Goal: Transaction & Acquisition: Subscribe to service/newsletter

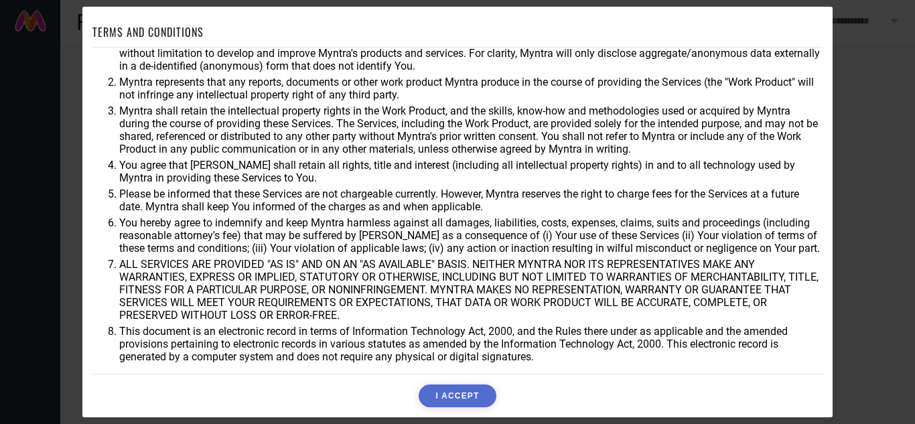
scroll to position [37, 0]
click at [451, 399] on button "I ACCEPT" at bounding box center [457, 395] width 77 height 23
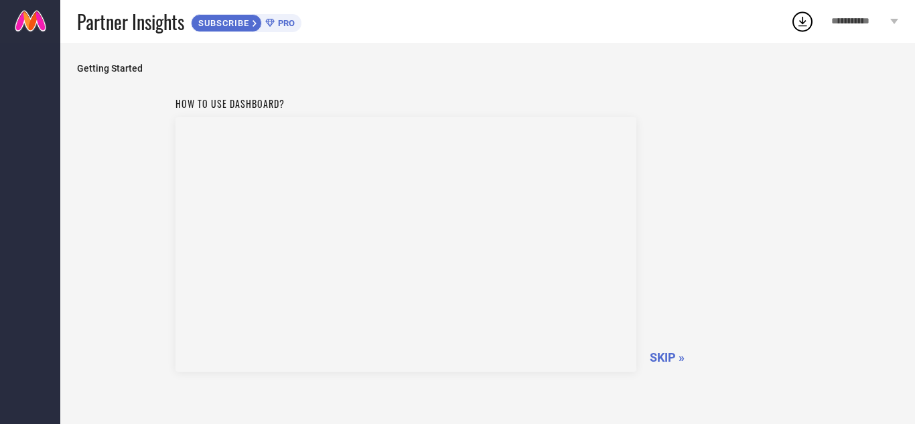
click at [262, 15] on div "SUBSCRIBE PRO" at bounding box center [246, 23] width 111 height 18
click at [40, 19] on link at bounding box center [30, 21] width 60 height 43
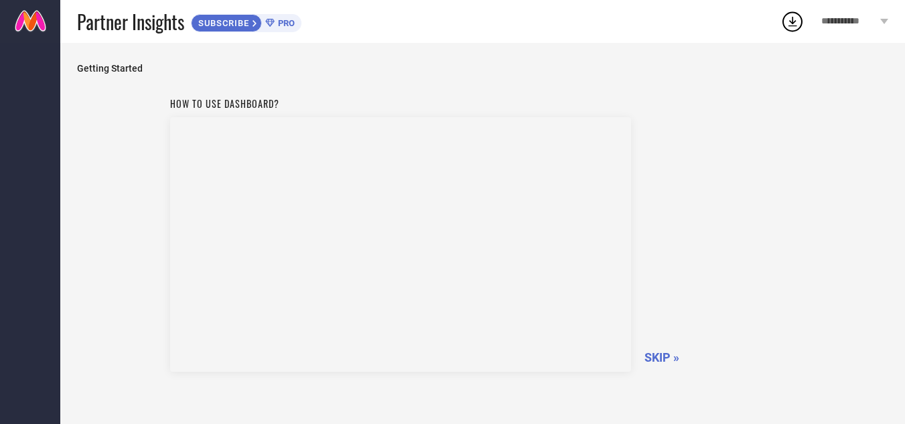
click at [870, 19] on span "**********" at bounding box center [849, 21] width 56 height 11
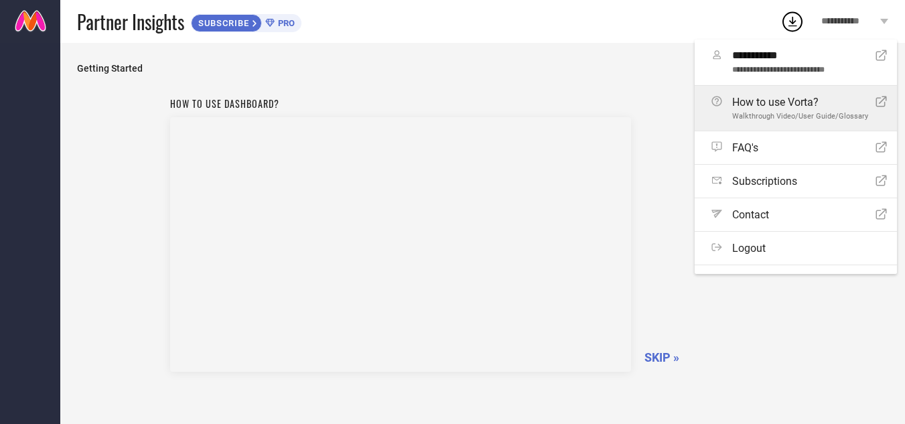
click at [798, 115] on span "Walkthrough Video/User Guide/Glossary" at bounding box center [800, 116] width 136 height 9
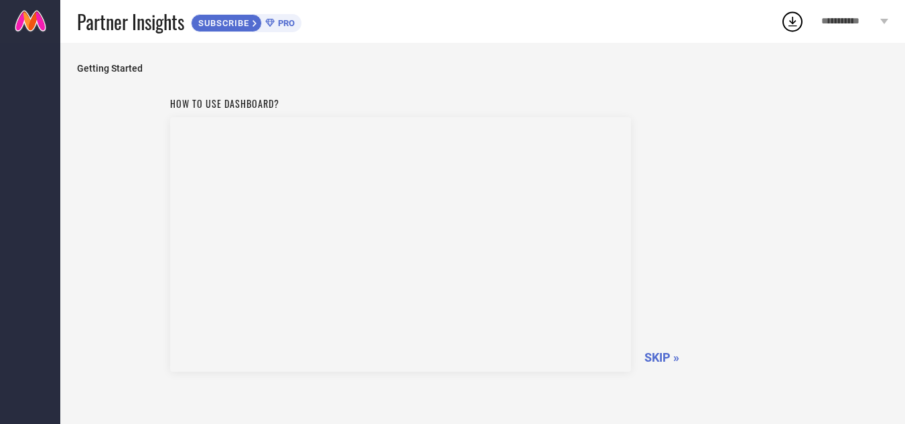
click at [663, 353] on span "SKIP »" at bounding box center [661, 357] width 35 height 14
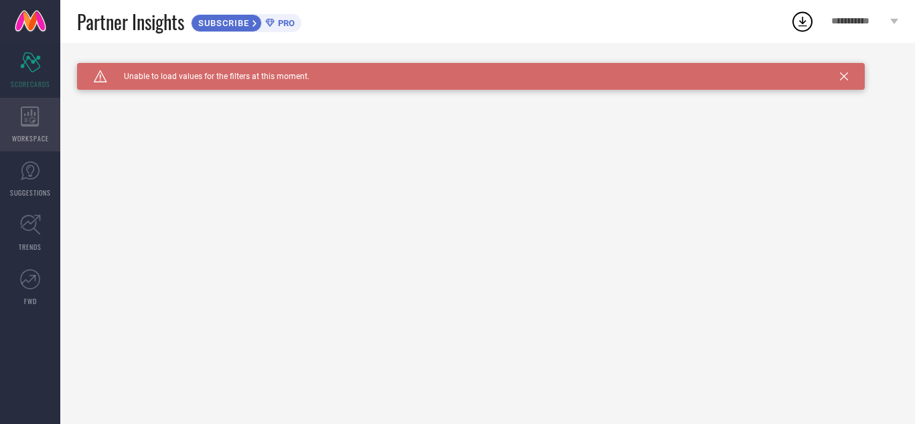
click at [38, 139] on span "WORKSPACE" at bounding box center [30, 138] width 37 height 10
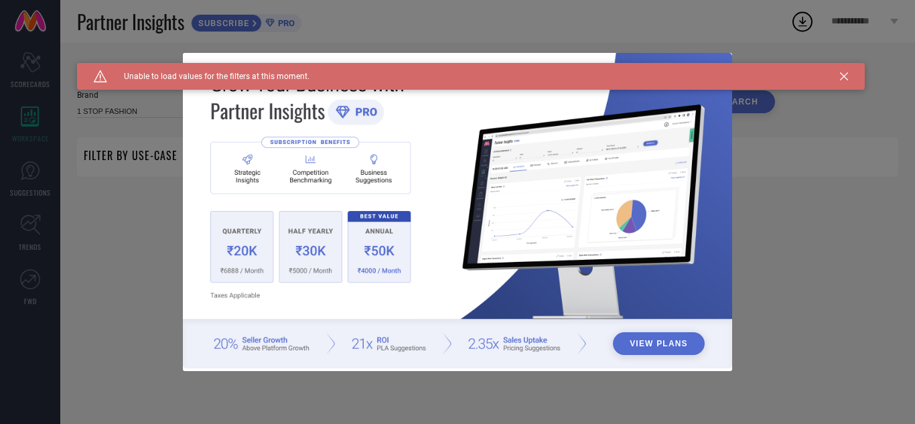
type input "1 STOP FASHION"
type input "All"
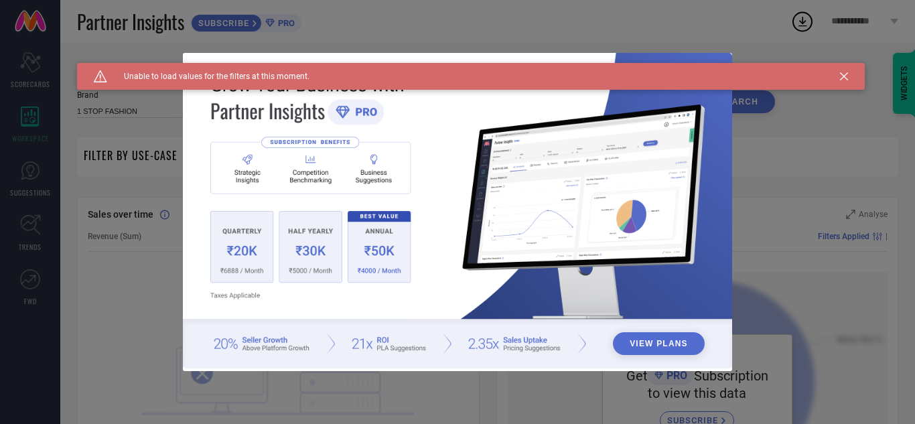
click at [751, 286] on div "View Plans" at bounding box center [457, 212] width 915 height 424
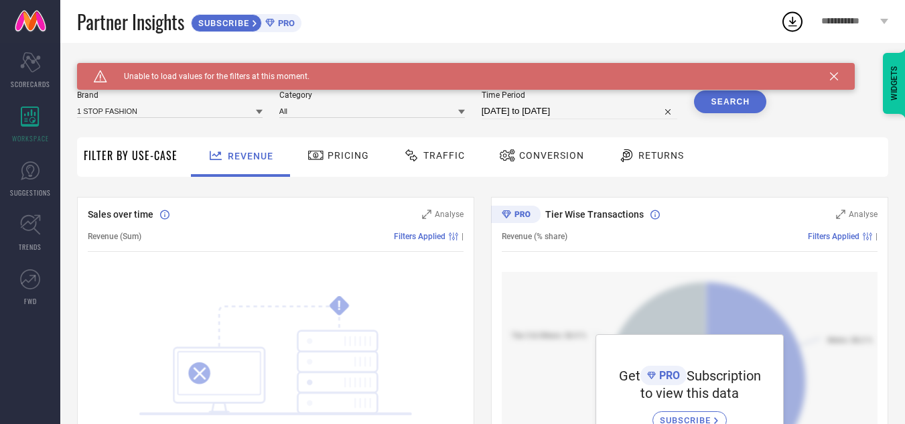
click at [751, 286] on div "Get PRO Subscription to view this data SUBSCRIBE" at bounding box center [690, 396] width 376 height 248
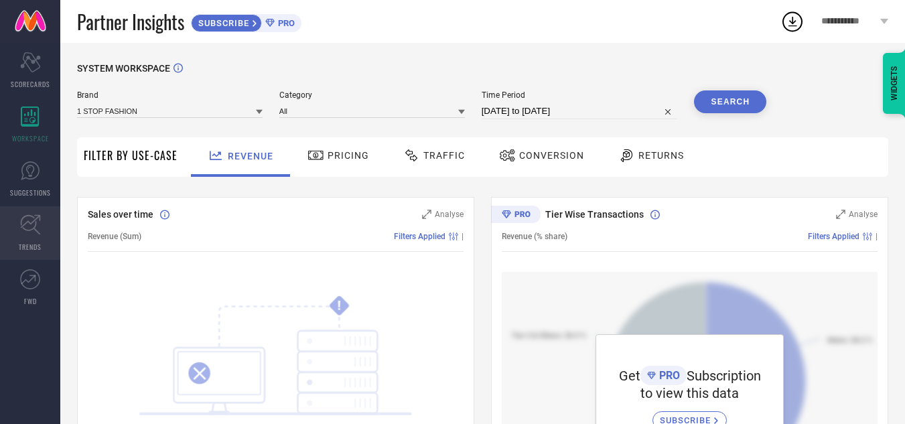
click at [46, 238] on link "TRENDS" at bounding box center [30, 233] width 60 height 54
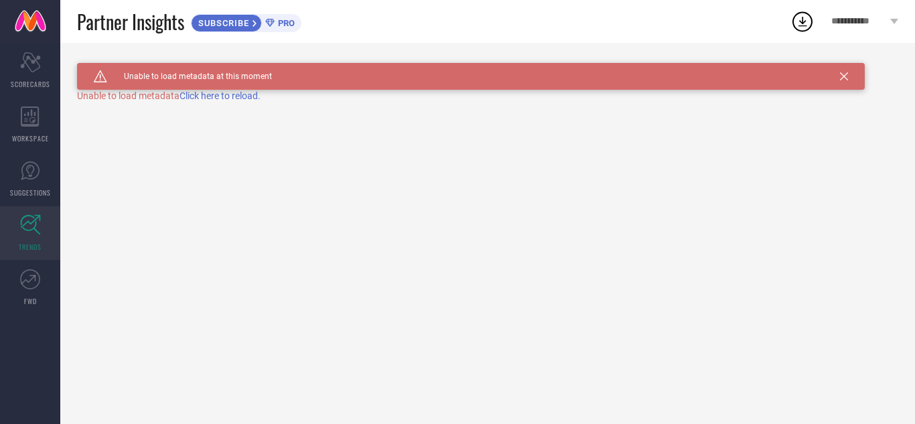
click at [227, 98] on span "Click here to reload." at bounding box center [219, 95] width 81 height 11
click at [227, 98] on div "Caution Created with Sketch. Unable to load metadata at this moment TRENDS Unab…" at bounding box center [487, 233] width 855 height 381
click at [227, 98] on div "Caution Created with Sketch. Unable to load metadata at this moment TRENDS" at bounding box center [487, 233] width 855 height 381
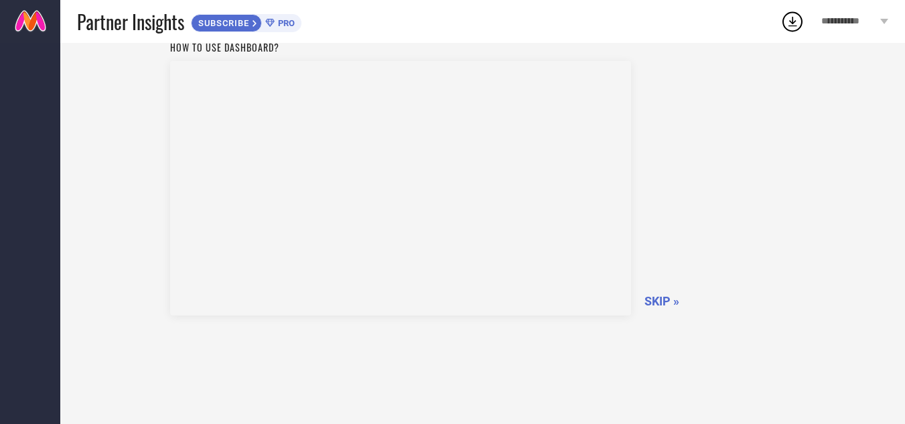
scroll to position [61, 0]
